Goal: Information Seeking & Learning: Learn about a topic

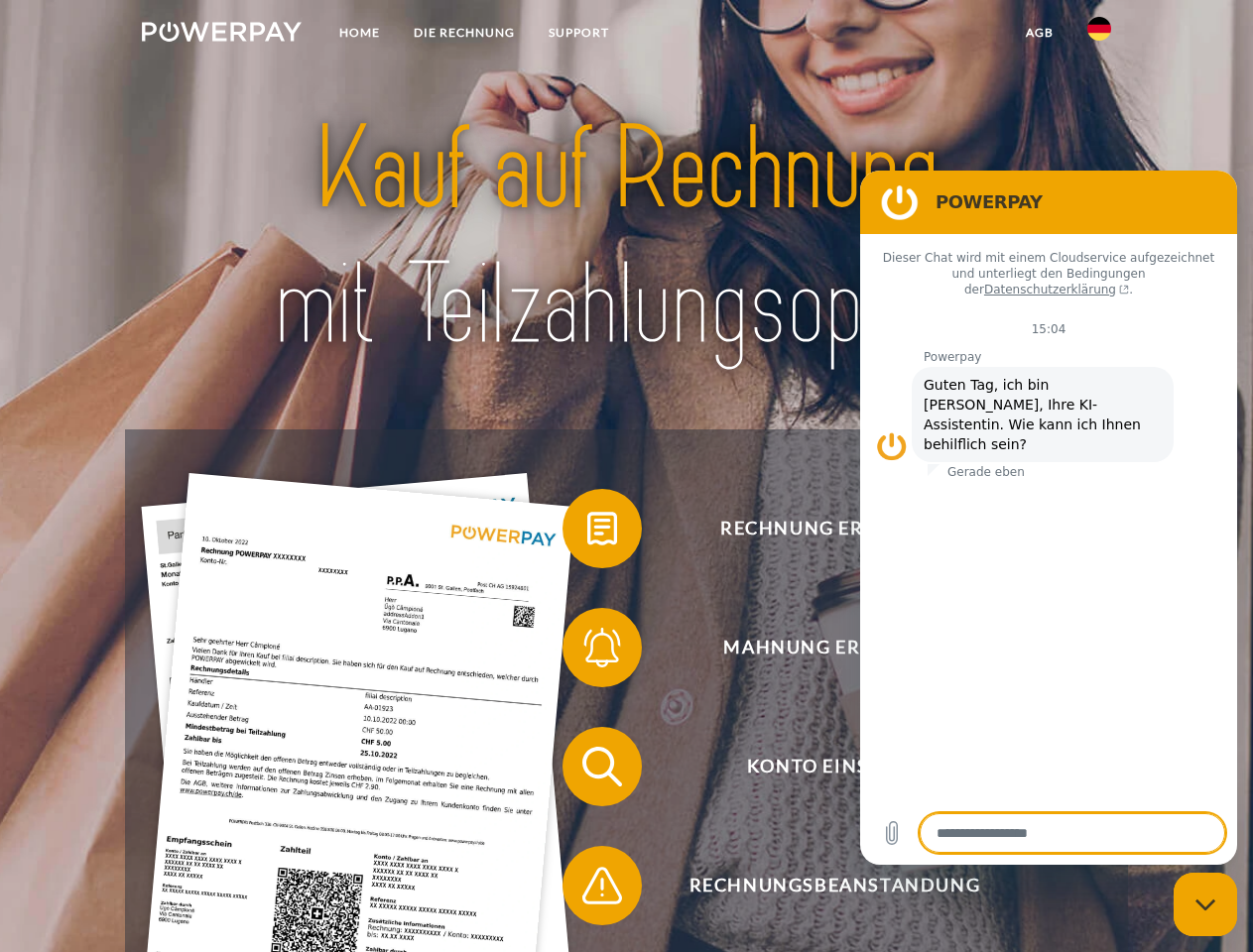
click at [221, 35] on img at bounding box center [221, 32] width 160 height 20
click at [1099, 35] on img at bounding box center [1099, 29] width 24 height 24
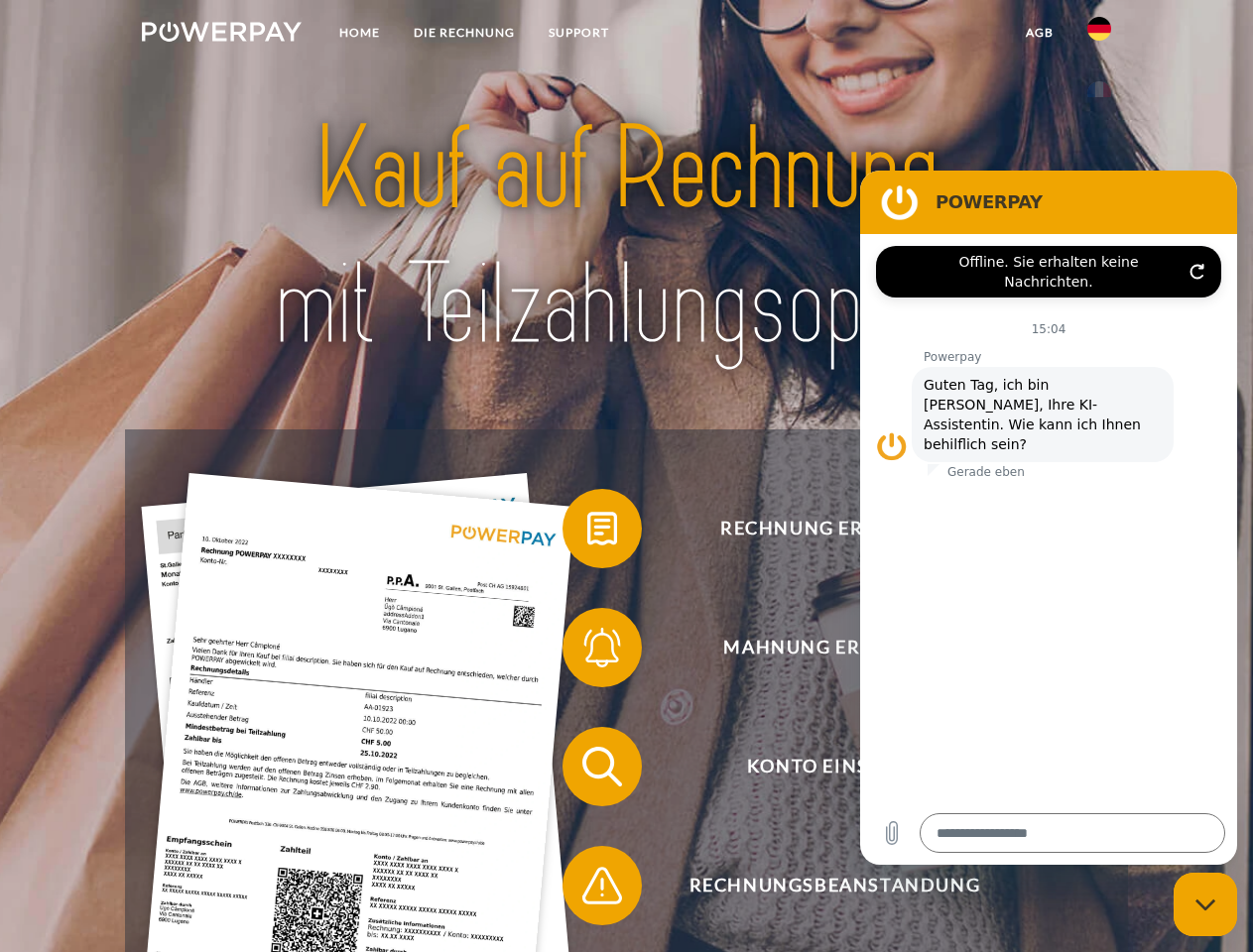
click at [1039, 33] on link "agb" at bounding box center [1040, 33] width 62 height 36
click at [587, 533] on span at bounding box center [572, 529] width 99 height 99
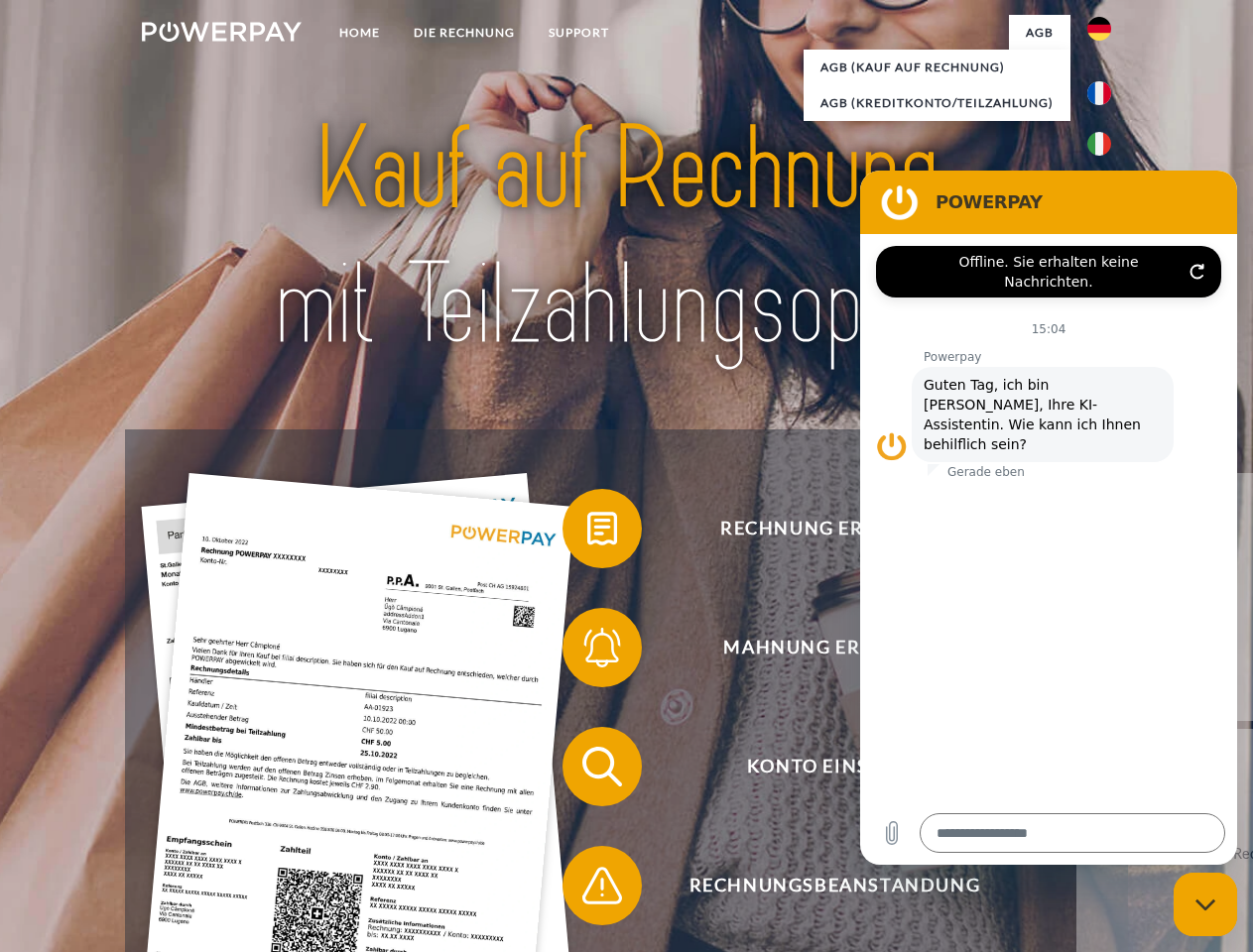
click at [587, 652] on div "Rechnung erhalten? Mahnung erhalten? Konto einsehen" at bounding box center [626, 826] width 1002 height 793
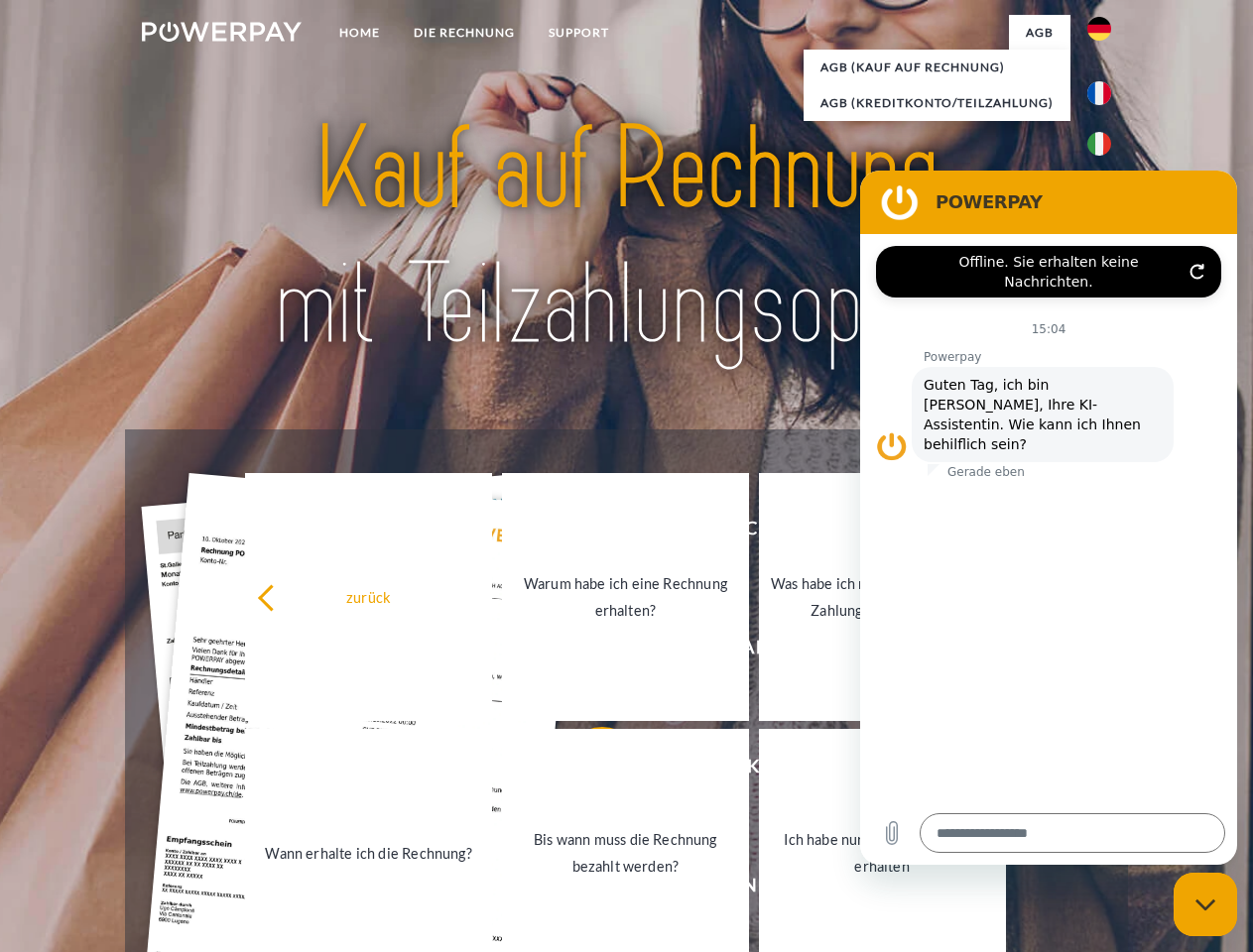
click at [587, 771] on link "Bis wann muss die Rechnung bezahlt werden?" at bounding box center [625, 853] width 247 height 248
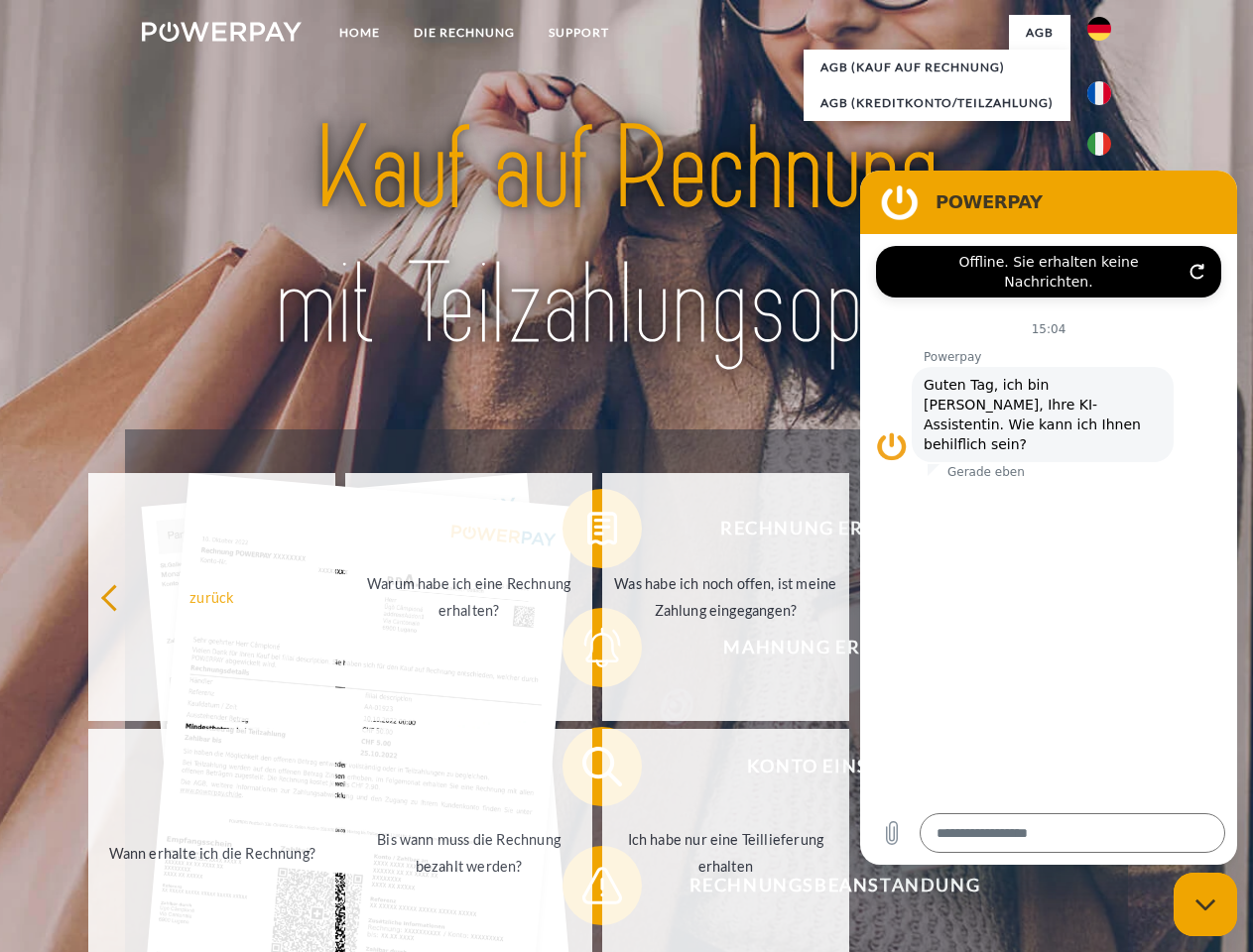
click at [602, 890] on link "Ich habe nur eine Teillieferung erhalten" at bounding box center [725, 853] width 247 height 248
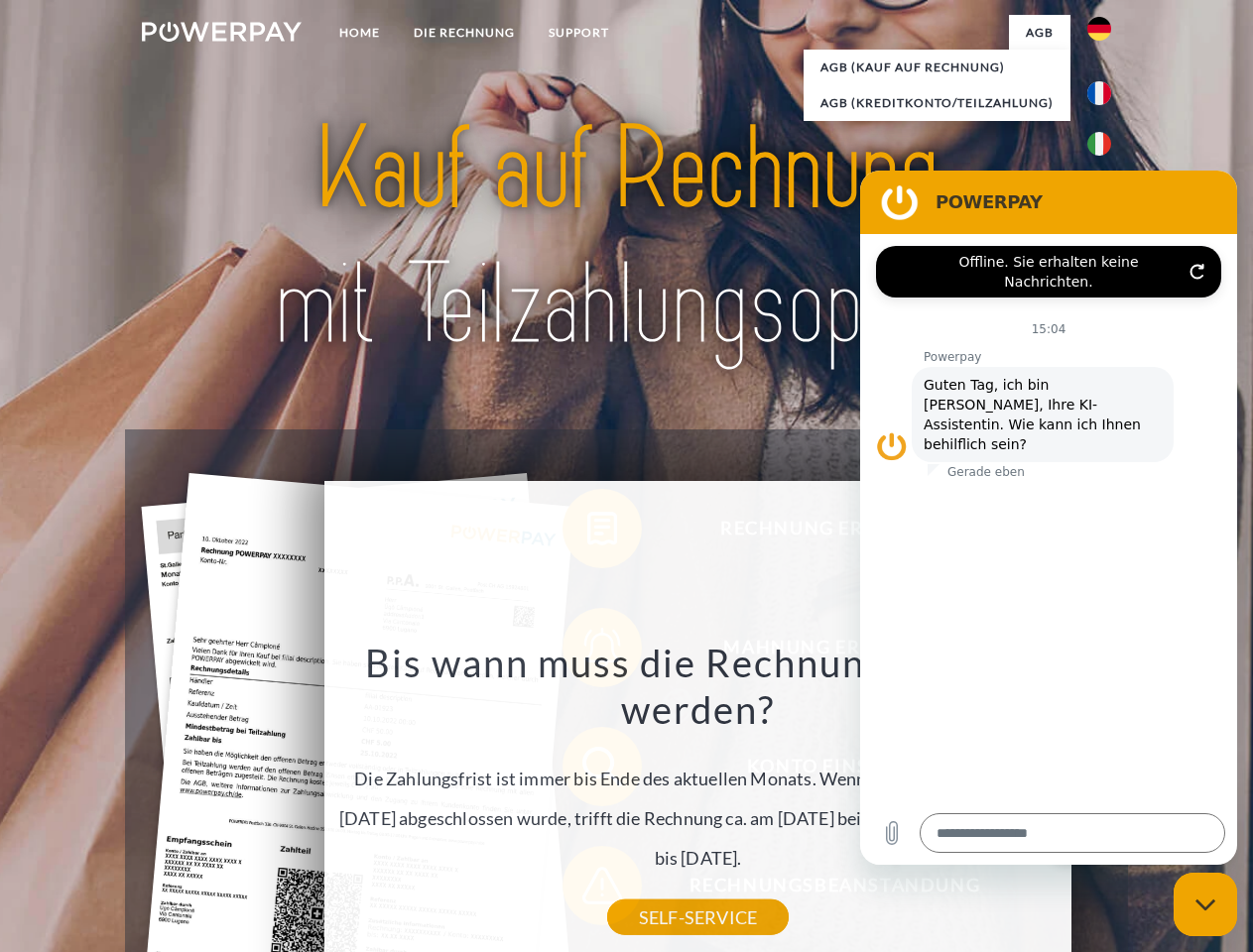
click at [1205, 904] on icon "Messaging-Fenster schließen" at bounding box center [1205, 904] width 21 height 13
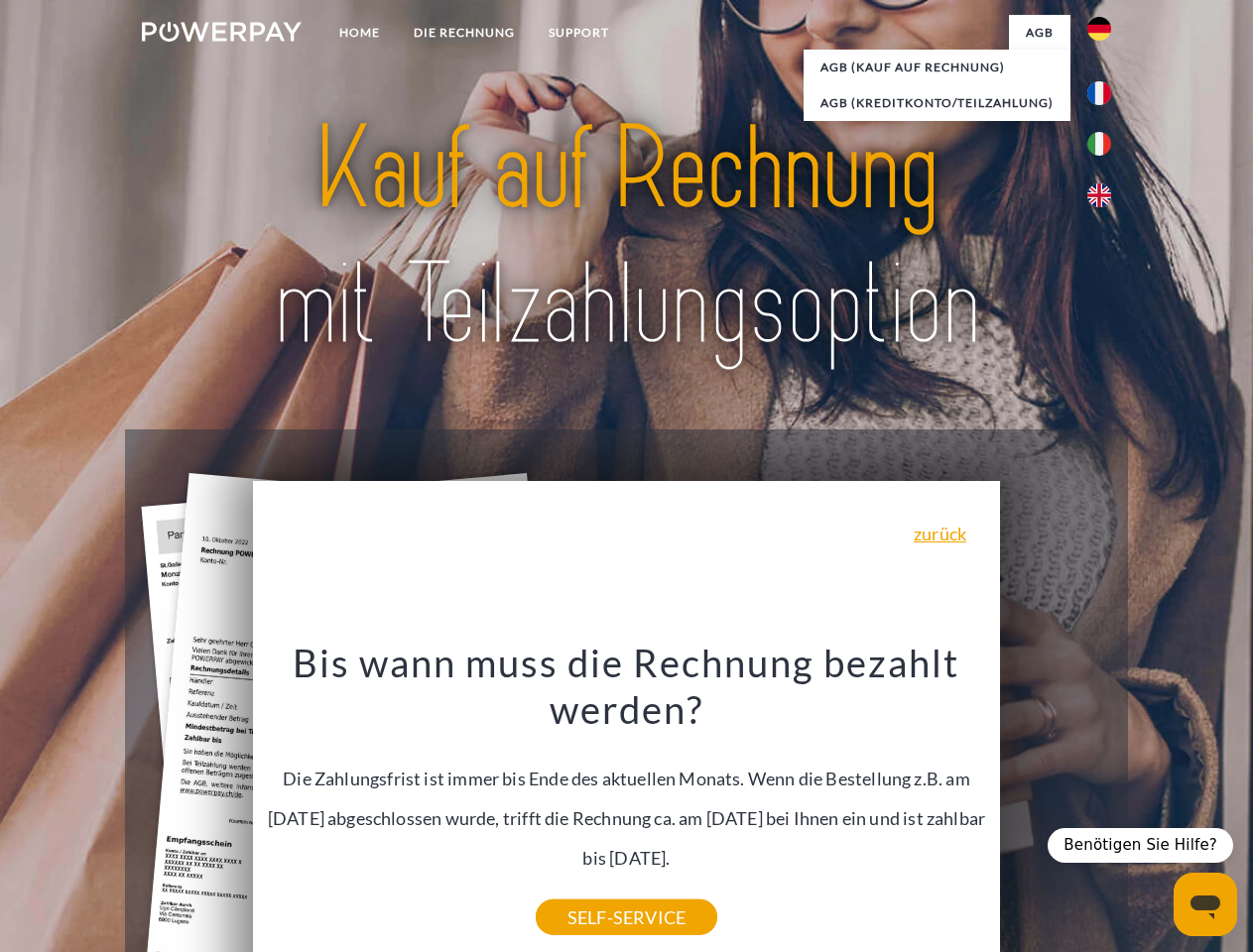
type textarea "*"
